Goal: Task Accomplishment & Management: Complete application form

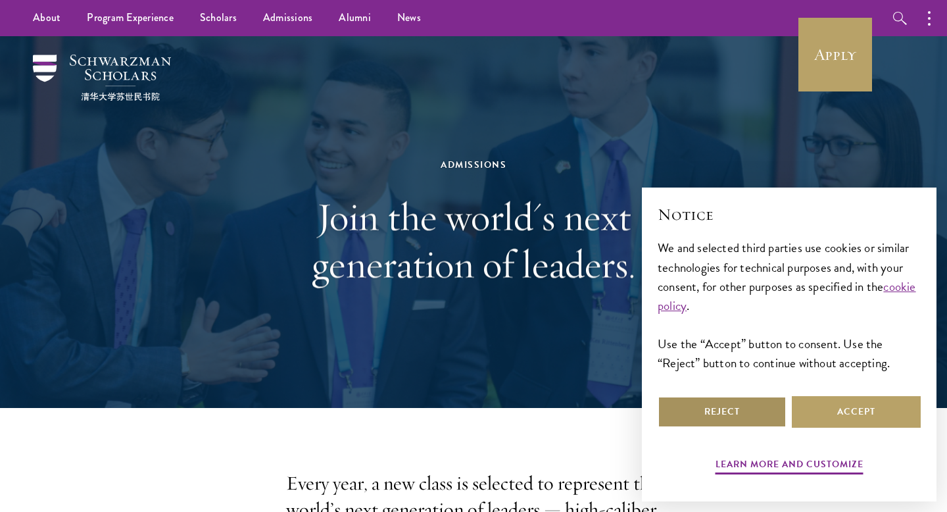
click at [702, 416] on button "Reject" at bounding box center [722, 412] width 129 height 32
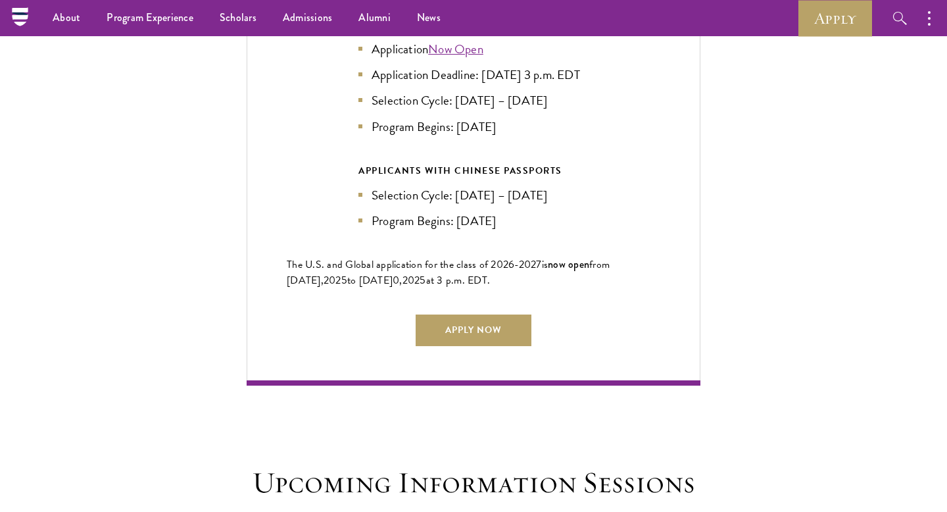
scroll to position [3030, 0]
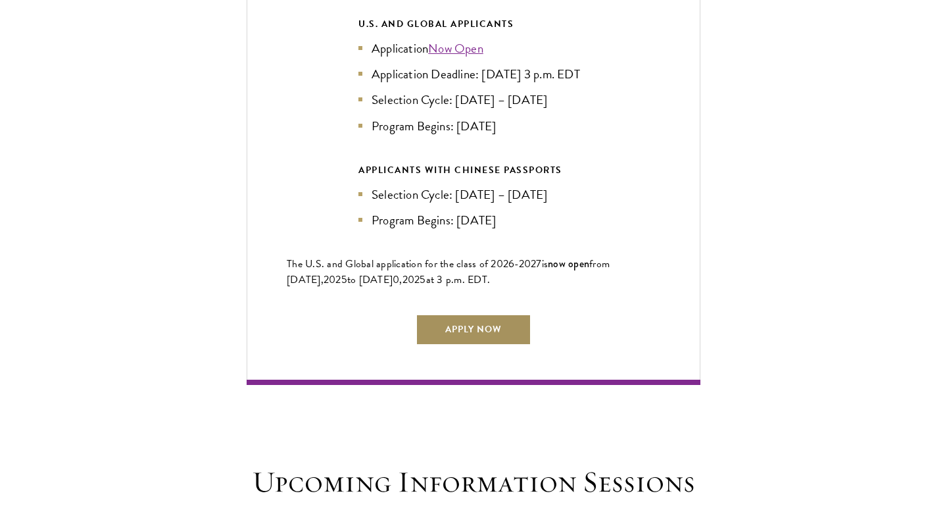
click at [498, 314] on link "Apply Now" at bounding box center [474, 330] width 116 height 32
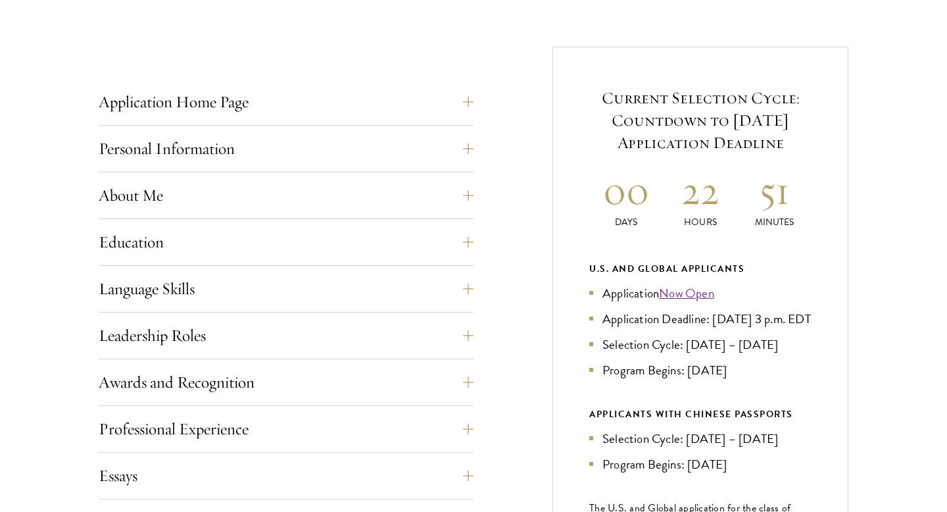
scroll to position [489, 0]
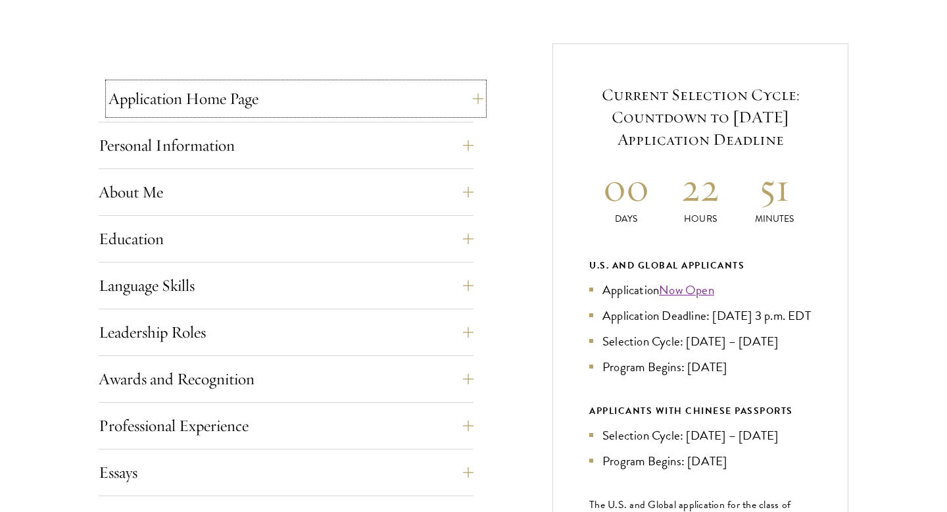
click at [297, 114] on button "Application Home Page" at bounding box center [296, 99] width 375 height 32
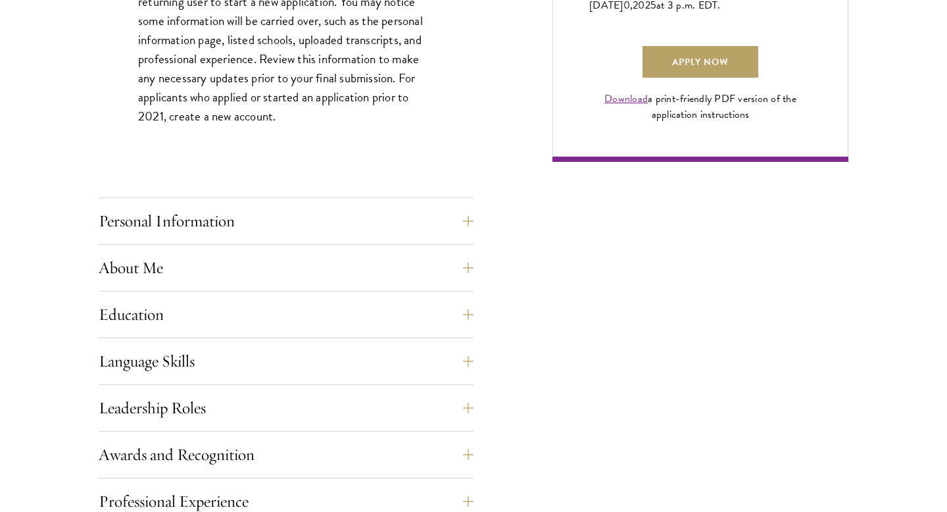
scroll to position [1067, 0]
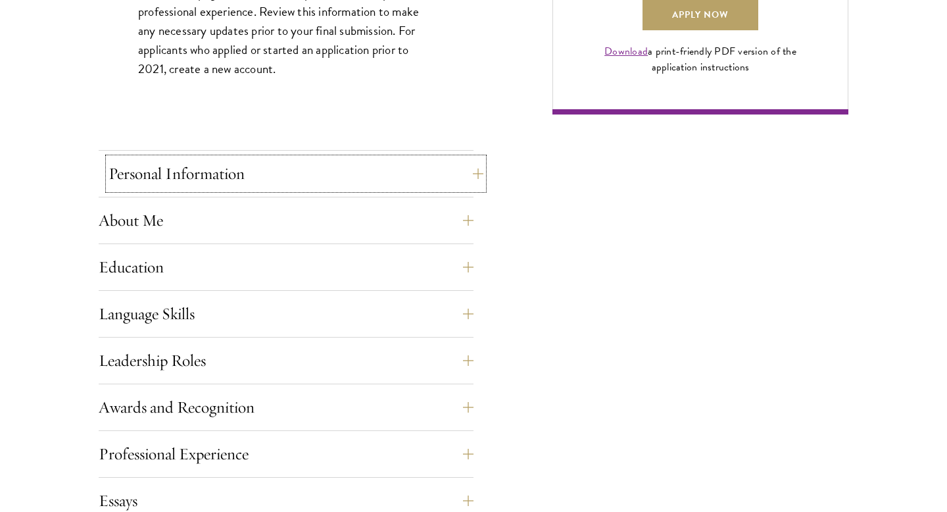
click at [268, 169] on button "Personal Information" at bounding box center [296, 174] width 375 height 32
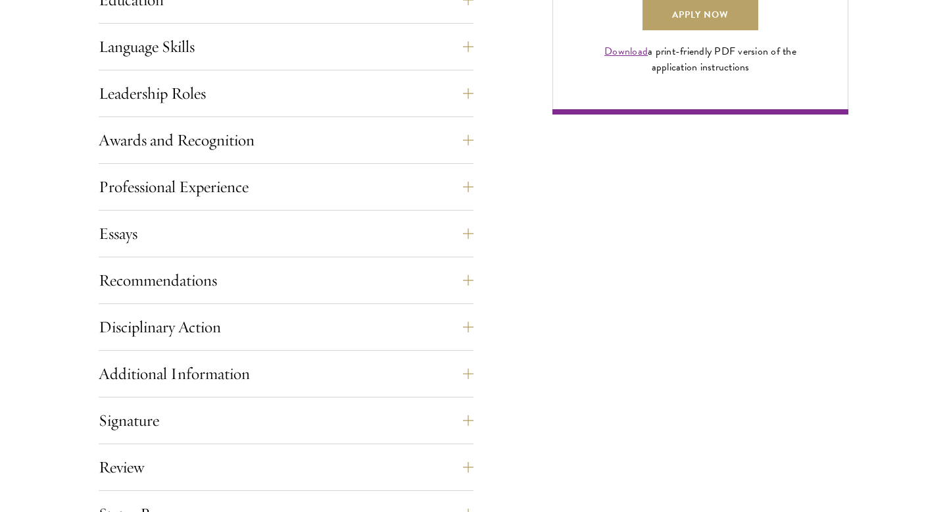
click at [277, 116] on div "Leadership Roles This section is an opportunity to showcase up to five leadersh…" at bounding box center [286, 97] width 375 height 39
click at [286, 97] on button "Leadership Roles" at bounding box center [296, 94] width 375 height 32
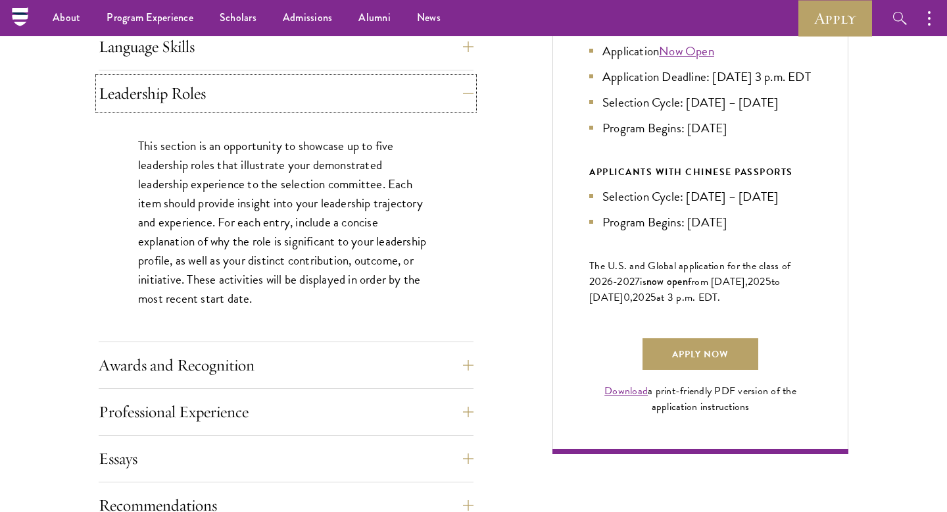
scroll to position [489, 0]
